Goal: Communication & Community: Answer question/provide support

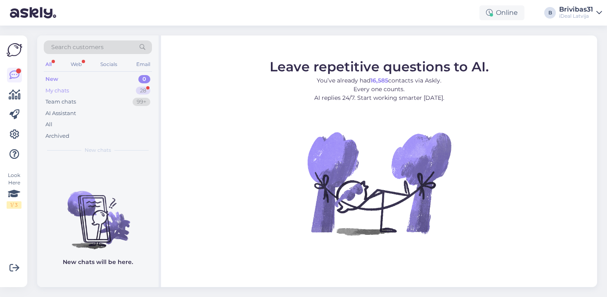
click at [92, 88] on div "My chats 28" at bounding box center [98, 91] width 108 height 12
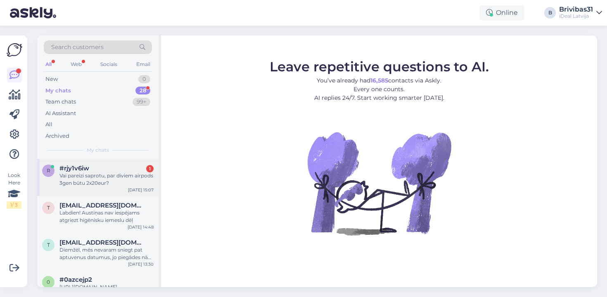
click at [70, 167] on span "#rjy1v6iw" at bounding box center [74, 168] width 30 height 7
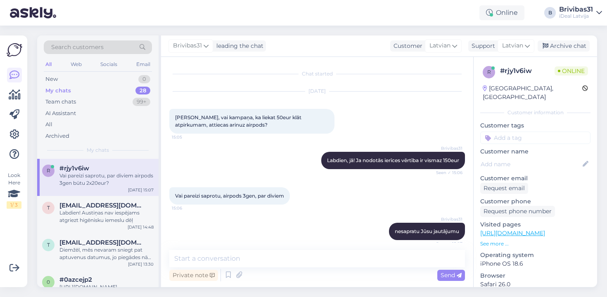
scroll to position [42, 0]
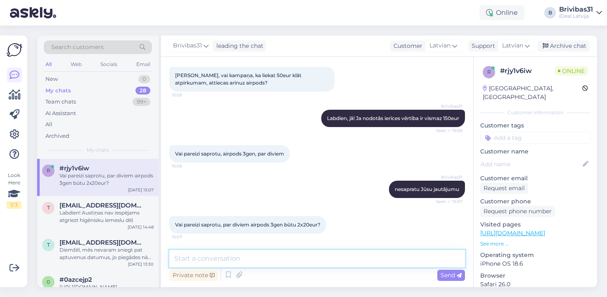
click at [266, 252] on textarea at bounding box center [317, 258] width 296 height 17
click at [332, 151] on div "Vai pareizi saprotu, airpods 3gen, par diviem 15:06" at bounding box center [317, 154] width 296 height 36
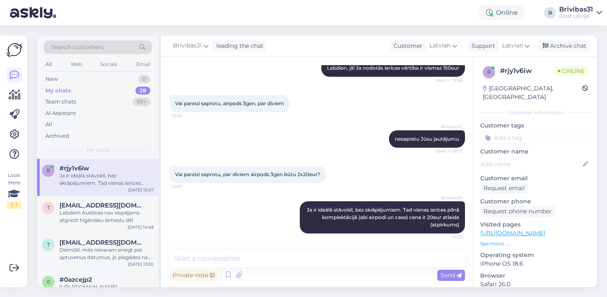
scroll to position [128, 0]
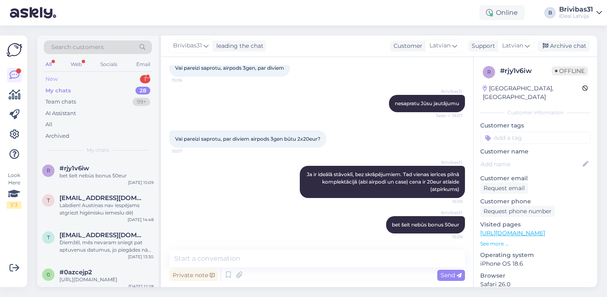
click at [92, 78] on div "New 1" at bounding box center [98, 79] width 108 height 12
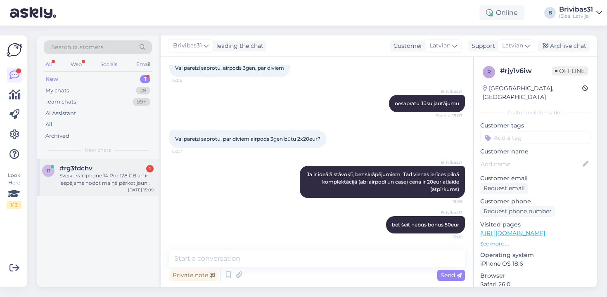
click at [113, 178] on div "Sveiki, vai Iphone 14 Pro 128 GB arī ir iespējams nodot maiņā pērkot jaunu iekā…" at bounding box center [106, 179] width 94 height 15
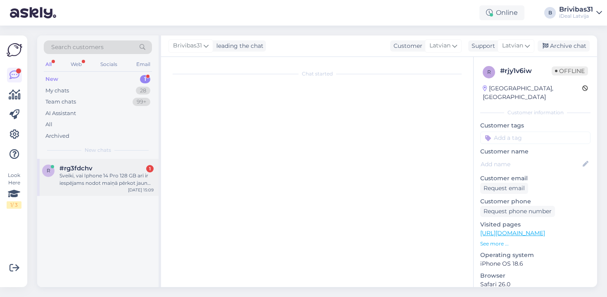
scroll to position [0, 0]
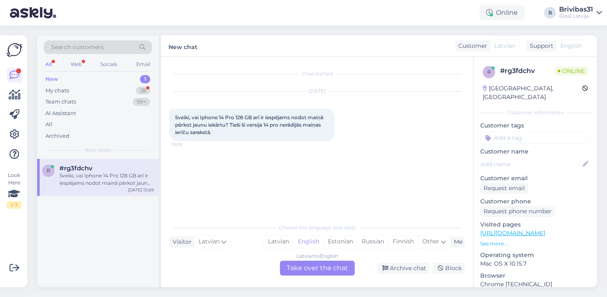
click at [302, 272] on div "Latvian to English Take over the chat" at bounding box center [317, 268] width 75 height 15
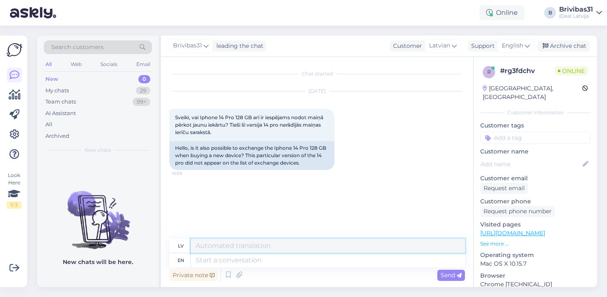
click at [241, 247] on textarea at bounding box center [328, 246] width 274 height 14
click at [230, 247] on textarea "Sveicināti, nodot varat jebkuru iekārtu" at bounding box center [328, 246] width 274 height 14
click at [343, 243] on textarea "Sveicināti, jā, nodot varat jebkuru iekārtu" at bounding box center [328, 246] width 274 height 14
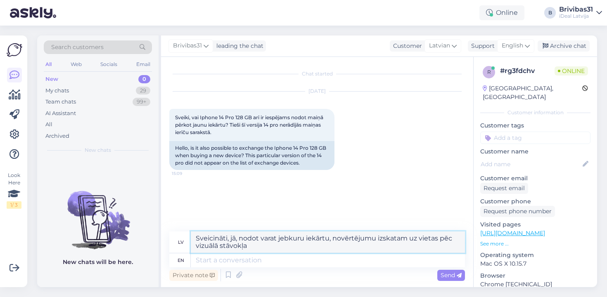
click at [454, 241] on textarea "Sveicināti, jā, nodot varat jebkuru iekārtu, novērtējumu izskatam uz vietas pēc…" at bounding box center [328, 242] width 274 height 21
type textarea "Sveicināti, jā, nodot varat jebkuru iekārtu, novērtējumu izskatam uz vietas pēc…"
click at [460, 279] on span "Send" at bounding box center [450, 275] width 21 height 7
click at [520, 45] on span "English" at bounding box center [512, 45] width 21 height 9
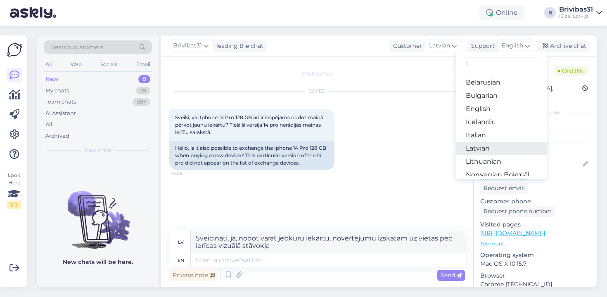
type input "l"
click at [469, 151] on link "Latvian" at bounding box center [501, 148] width 91 height 13
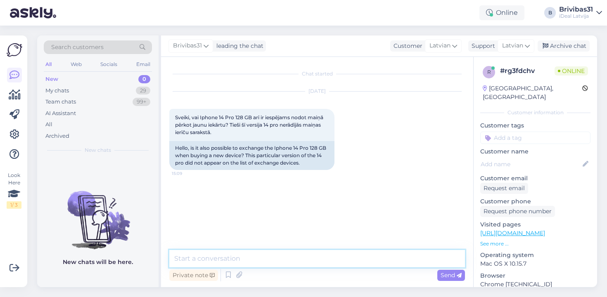
click at [268, 262] on textarea at bounding box center [317, 258] width 296 height 17
type textarea "Sveicināti, jā nodot varat jebkuru ierīci"
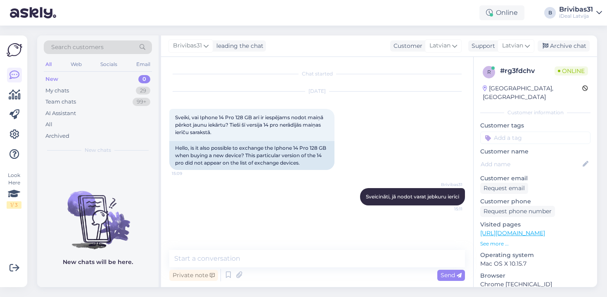
click at [260, 218] on div "Chat started [DATE] Sveiki, vai Iphone 14 Pro 128 GB arī ir iespējams nodot mai…" at bounding box center [320, 154] width 303 height 178
click at [286, 215] on div "Chat started [DATE] Sveiki, vai Iphone 14 Pro 128 GB arī ir iespējams nodot mai…" at bounding box center [320, 154] width 303 height 178
click at [303, 217] on div "Chat started [DATE] Sveiki, vai Iphone 14 Pro 128 GB arī ir iespējams nodot mai…" at bounding box center [320, 154] width 303 height 178
click at [297, 199] on div "Brivibas31 Sveicināti, jā nodot varat jebkuru ierīci 15:11" at bounding box center [317, 197] width 296 height 36
click at [309, 240] on div "Chat started [DATE] Sveiki, vai Iphone 14 Pro 128 GB arī ir iespējams nodot mai…" at bounding box center [320, 154] width 303 height 178
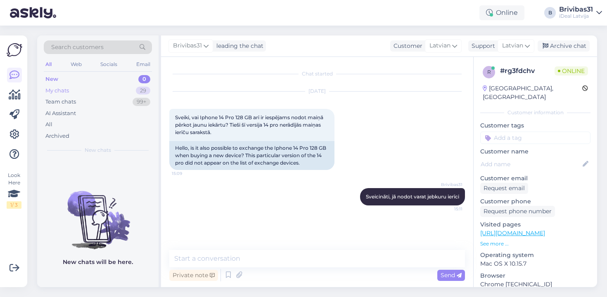
click at [94, 85] on div "My chats 29" at bounding box center [98, 91] width 108 height 12
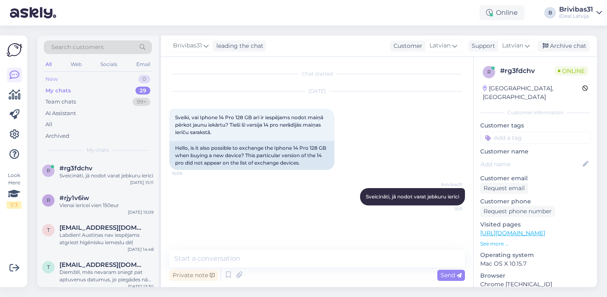
click at [116, 76] on div "New 0" at bounding box center [98, 79] width 108 height 12
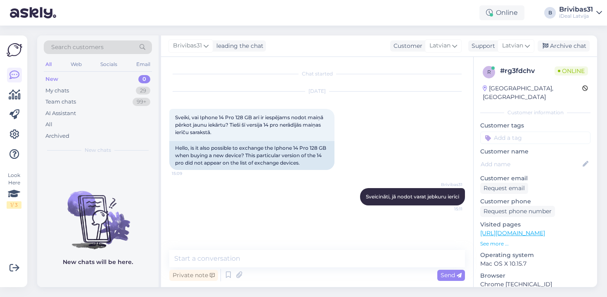
click at [296, 199] on div "Brivibas31 Sveicināti, jā nodot varat jebkuru ierīci 15:11" at bounding box center [317, 197] width 296 height 36
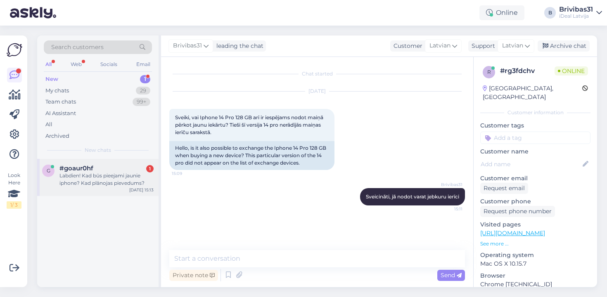
click at [85, 166] on span "#goaur0hf" at bounding box center [76, 168] width 34 height 7
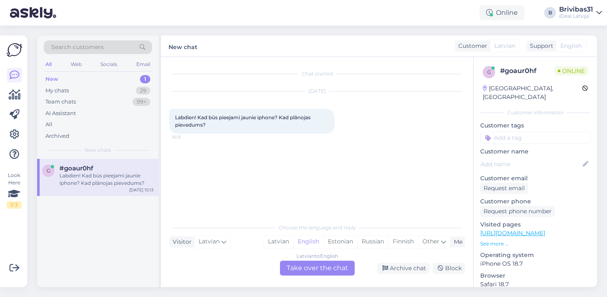
click at [310, 274] on div "Latvian to English Take over the chat" at bounding box center [317, 268] width 75 height 15
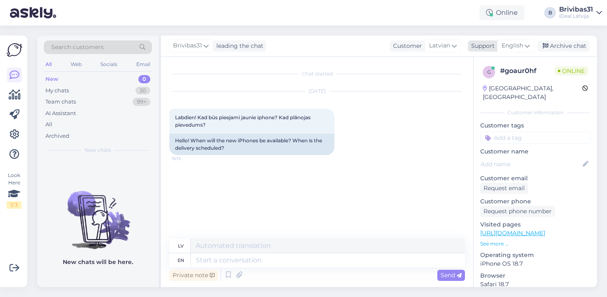
click at [508, 43] on span "English" at bounding box center [512, 45] width 21 height 9
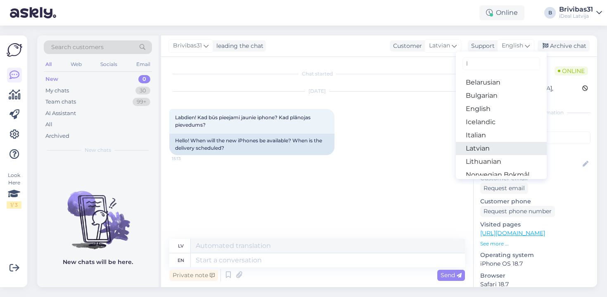
click at [484, 151] on link "Latvian" at bounding box center [501, 148] width 91 height 13
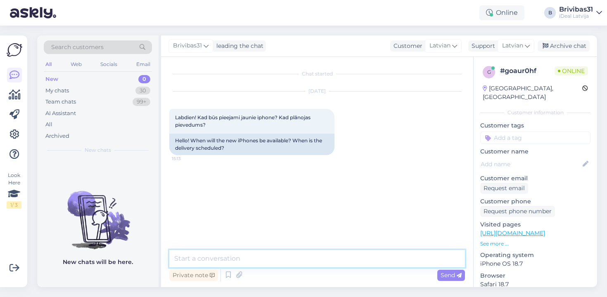
click at [284, 262] on textarea at bounding box center [317, 258] width 296 height 17
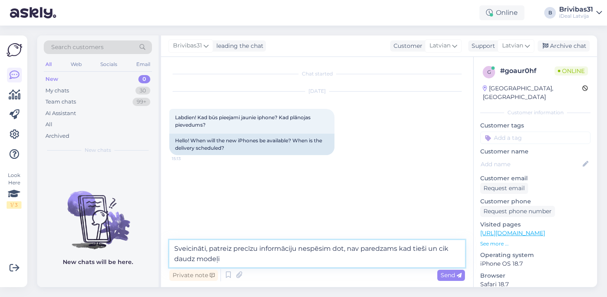
click at [196, 261] on textarea "Sveicināti, patreiz precīzu informāciju nespēsim dot, nav paredzams kad tieši u…" at bounding box center [317, 253] width 296 height 27
click at [243, 260] on textarea "Sveicināti, patreiz precīzu informāciju nespēsim dot, nav paredzams kad tieši u…" at bounding box center [317, 253] width 296 height 27
type textarea "Sveicināti, patreiz precīzu informāciju nespēsim dot, nav paredzams kad tieši u…"
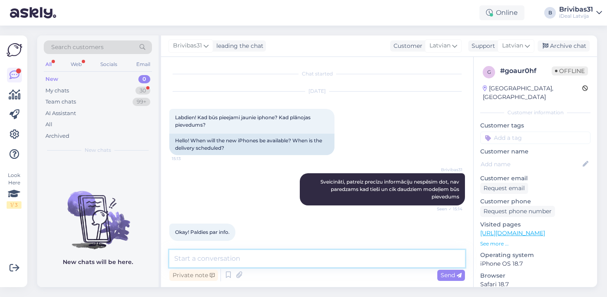
scroll to position [7, 0]
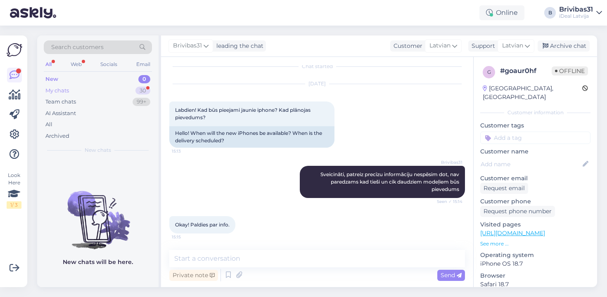
click at [73, 90] on div "My chats 30" at bounding box center [98, 91] width 108 height 12
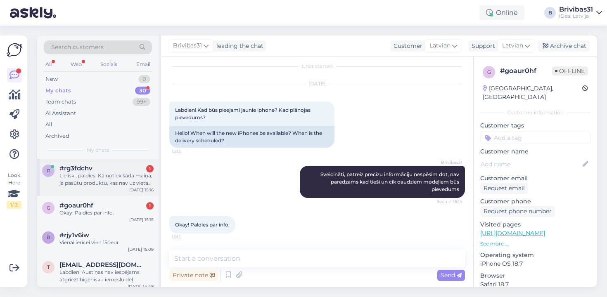
click at [97, 172] on div "Lieliski, paldies! Kā notiek šāda maiņa, ja pasūtu produktu, kas nav uz vietas …" at bounding box center [106, 179] width 94 height 15
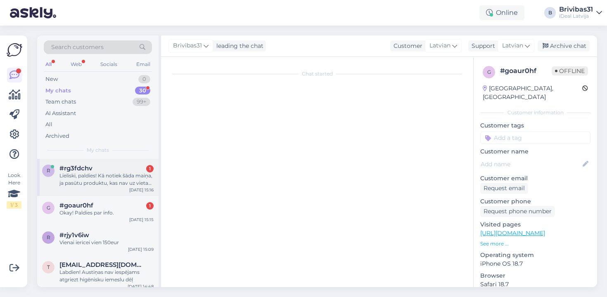
scroll to position [59, 0]
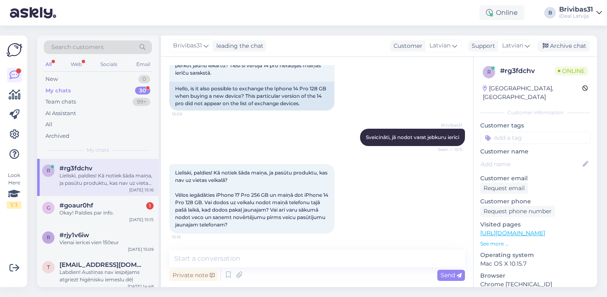
click at [227, 216] on span "Lieliski, paldies! Kā notiek šāda maiņa, ja pasūtu produktu, kas nav uz vietas …" at bounding box center [252, 199] width 154 height 58
click at [224, 258] on textarea at bounding box center [317, 258] width 296 height 17
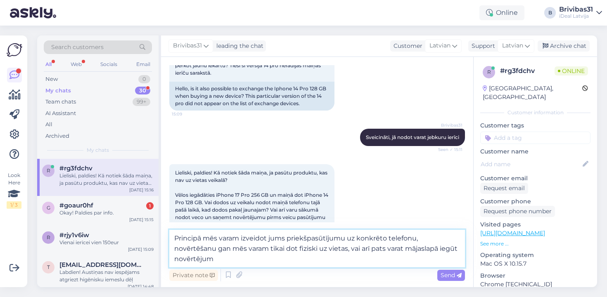
type textarea "Principā mēs varam izveidot jums priekšpasūtījumu uz konkrēto telefonu, novērtē…"
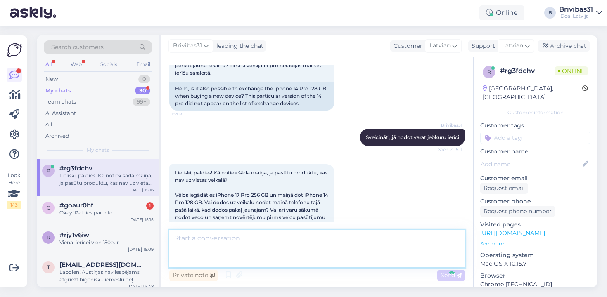
scroll to position [117, 0]
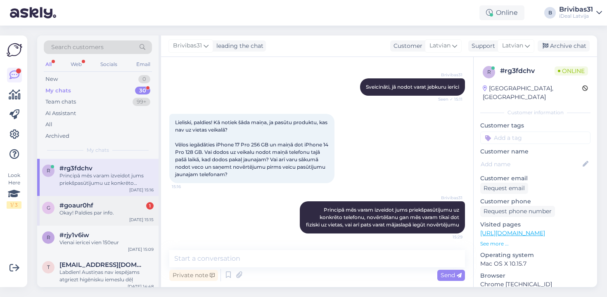
click at [119, 220] on div "g #goaur0hf 1 Okay! Paldies par info. [DATE] 15:15" at bounding box center [97, 211] width 121 height 30
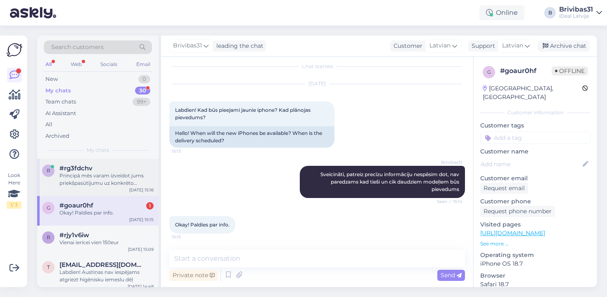
click at [89, 189] on div "r #rg3fdchv Principā mēs varam izveidot jums priekšpasūtījumu uz konkrēto telef…" at bounding box center [97, 177] width 121 height 37
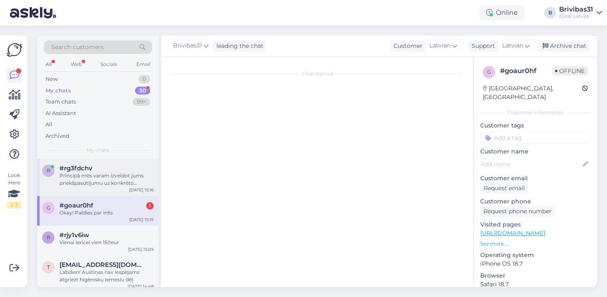
scroll to position [117, 0]
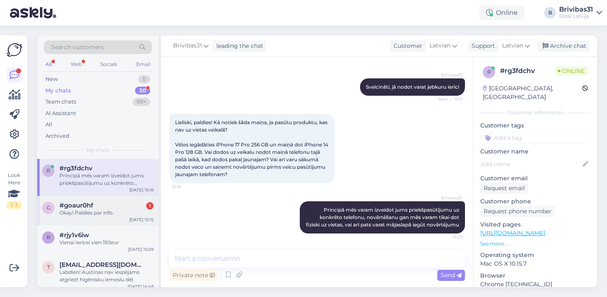
click at [98, 218] on div "g #goaur0hf 1 Okay! Paldies par info. [DATE] 15:15" at bounding box center [97, 211] width 121 height 30
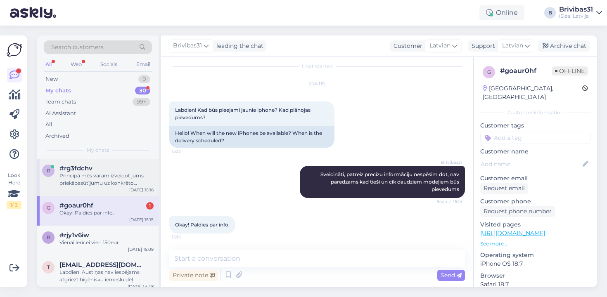
click at [120, 176] on div "Principā mēs varam izveidot jums priekšpasūtījumu uz konkrēto telefonu, novērtē…" at bounding box center [106, 179] width 94 height 15
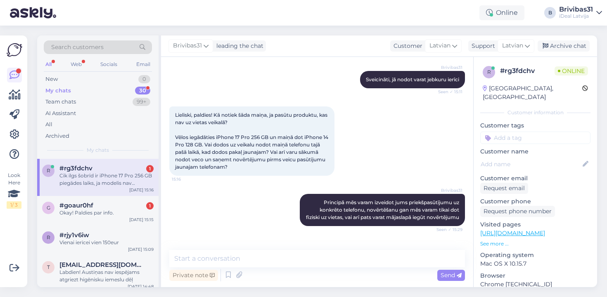
scroll to position [160, 0]
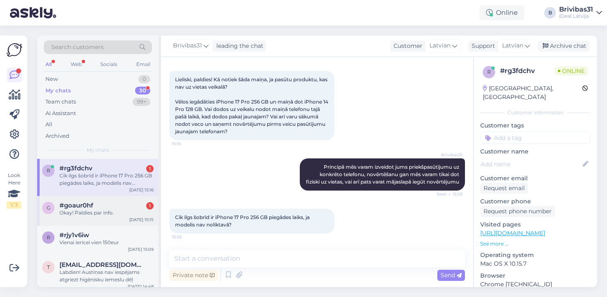
click at [114, 215] on div "Okay! Paldies par info." at bounding box center [106, 212] width 94 height 7
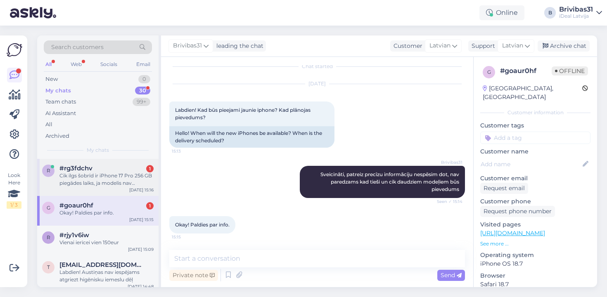
click at [101, 172] on div "Cik ilgs šobrīd ir iPhone 17 Pro 256 GB piegādes laiks, ja modelis nav noliktav…" at bounding box center [106, 179] width 94 height 15
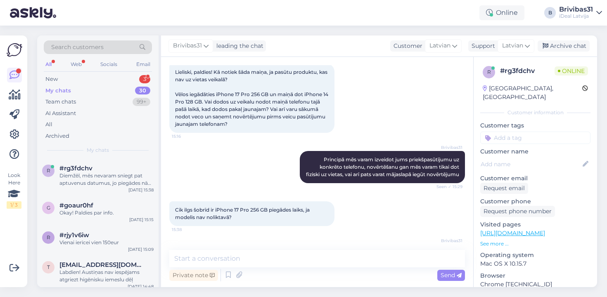
scroll to position [218, 0]
